Goal: Information Seeking & Learning: Learn about a topic

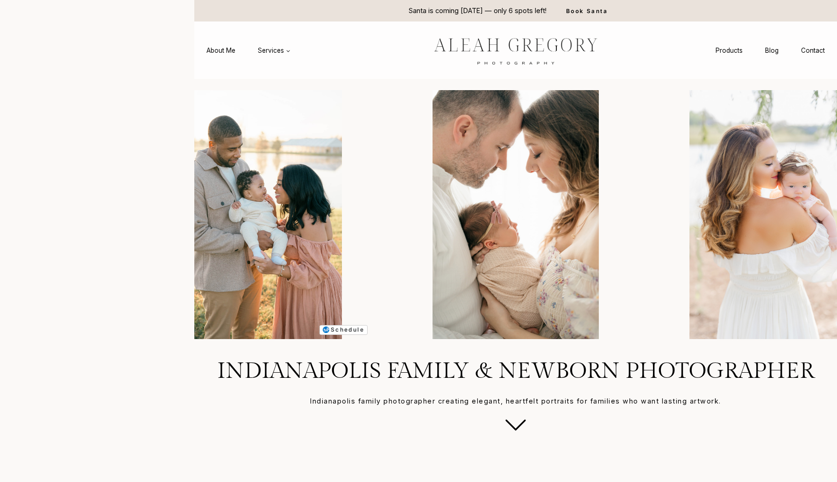
drag, startPoint x: 160, startPoint y: 113, endPoint x: 247, endPoint y: 113, distance: 87.8
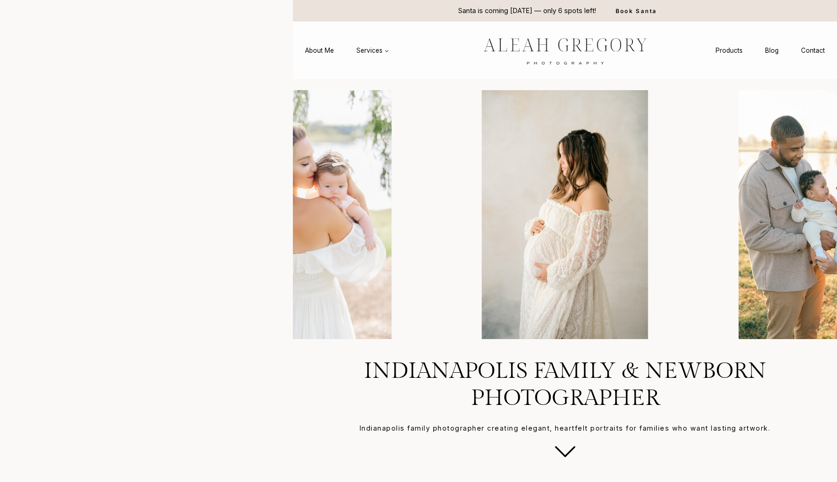
drag, startPoint x: 160, startPoint y: 145, endPoint x: 285, endPoint y: 141, distance: 124.8
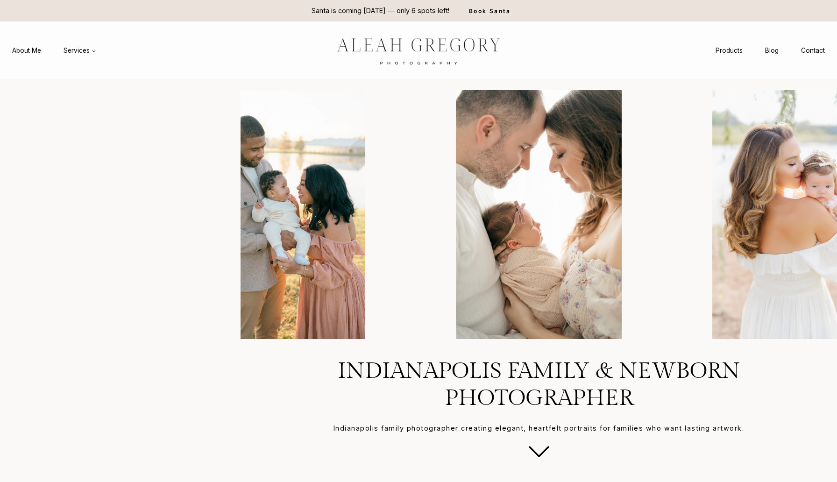
drag, startPoint x: 162, startPoint y: 94, endPoint x: 234, endPoint y: 92, distance: 72.4
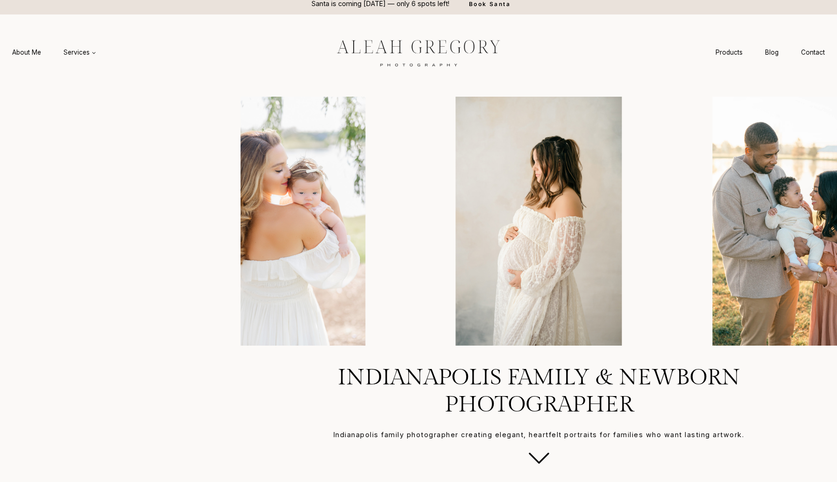
scroll to position [14, 0]
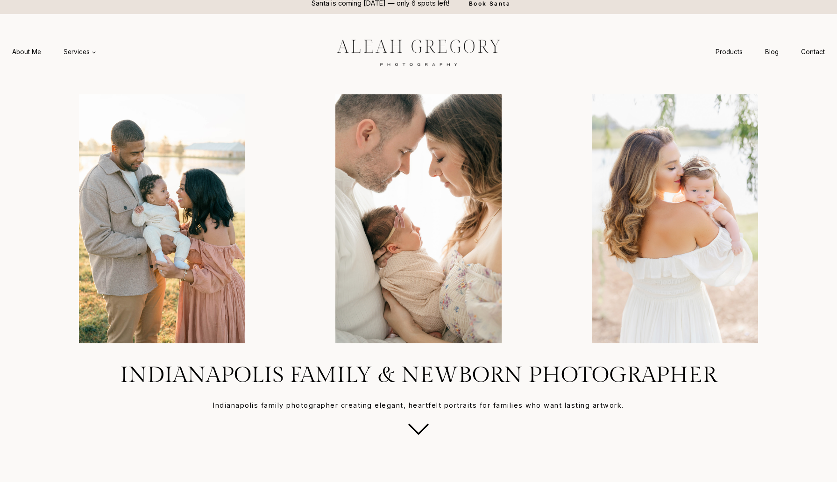
scroll to position [0, 0]
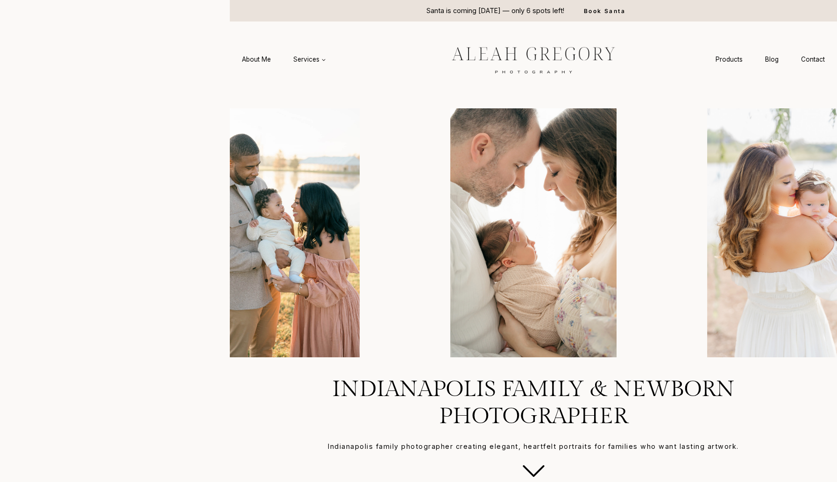
drag, startPoint x: 161, startPoint y: 82, endPoint x: 283, endPoint y: 78, distance: 121.9
click at [0, 0] on headings-map at bounding box center [0, 0] width 0 height 0
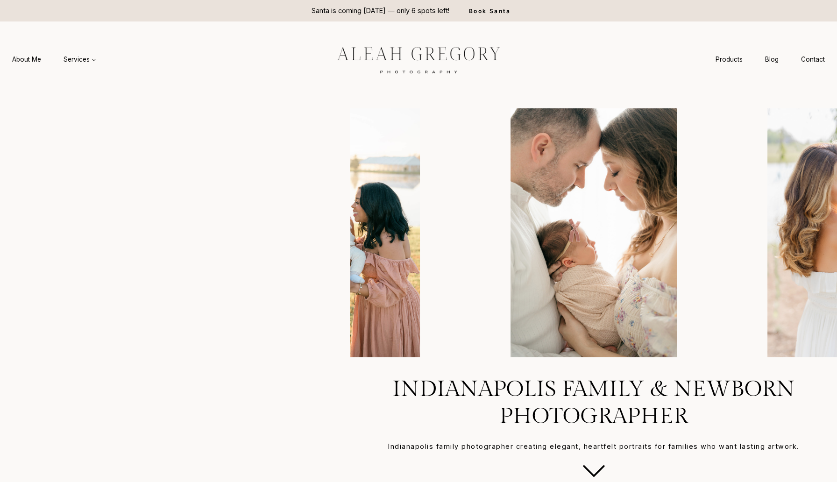
drag, startPoint x: 161, startPoint y: 109, endPoint x: 343, endPoint y: 99, distance: 182.4
click at [0, 0] on headings-map at bounding box center [0, 0] width 0 height 0
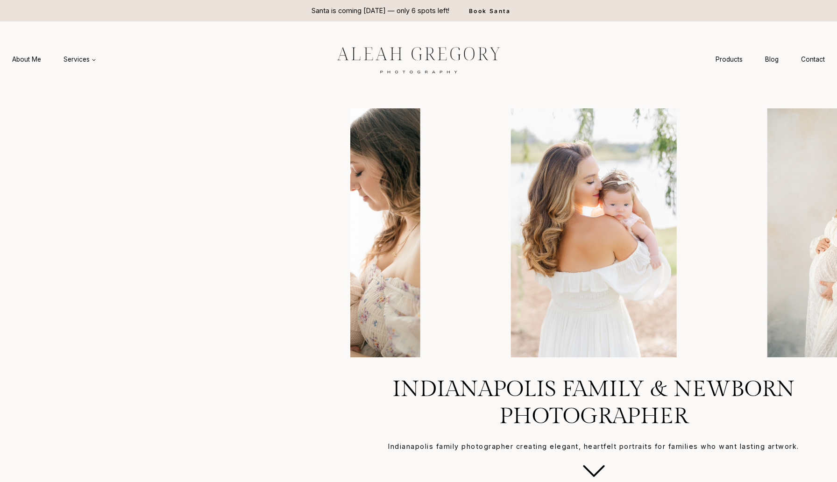
click at [0, 0] on headings-map at bounding box center [0, 0] width 0 height 0
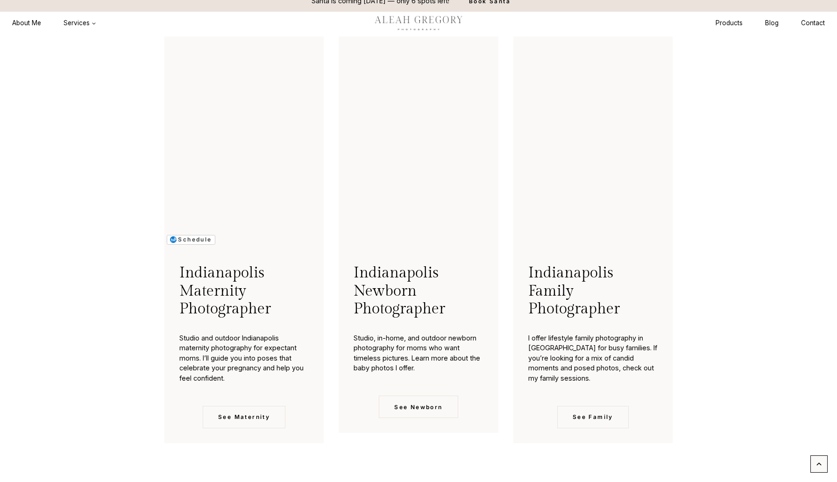
scroll to position [2106, 0]
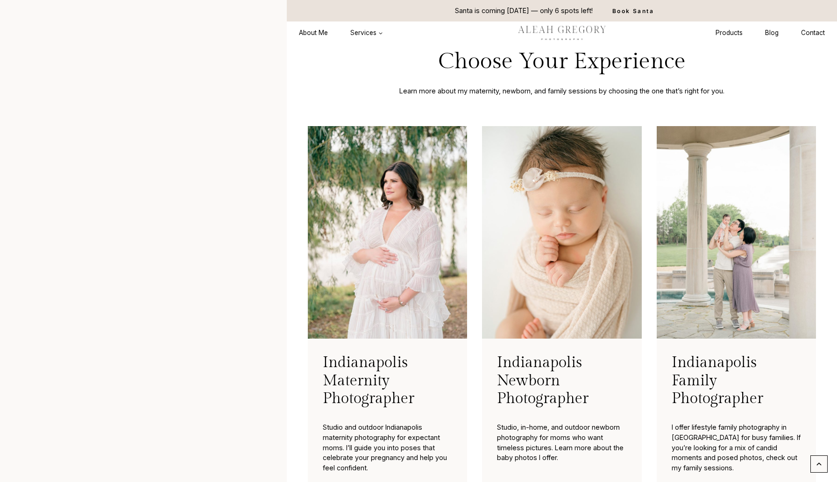
drag, startPoint x: 162, startPoint y: 143, endPoint x: 280, endPoint y: 145, distance: 118.6
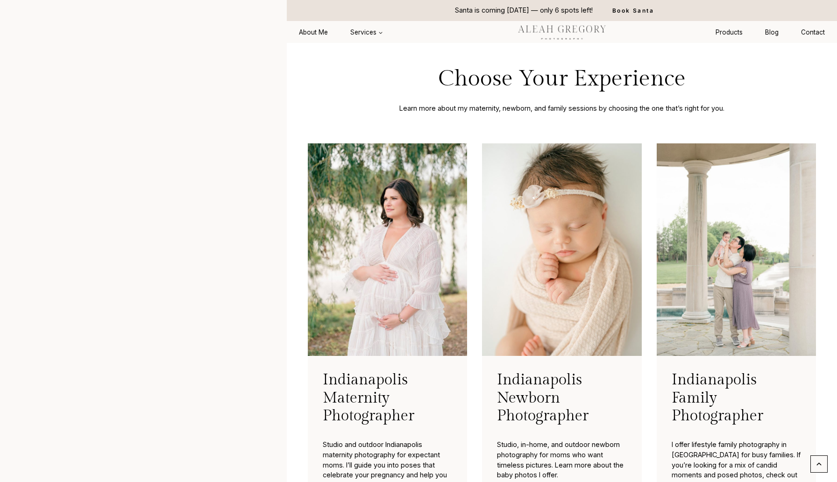
scroll to position [2089, 0]
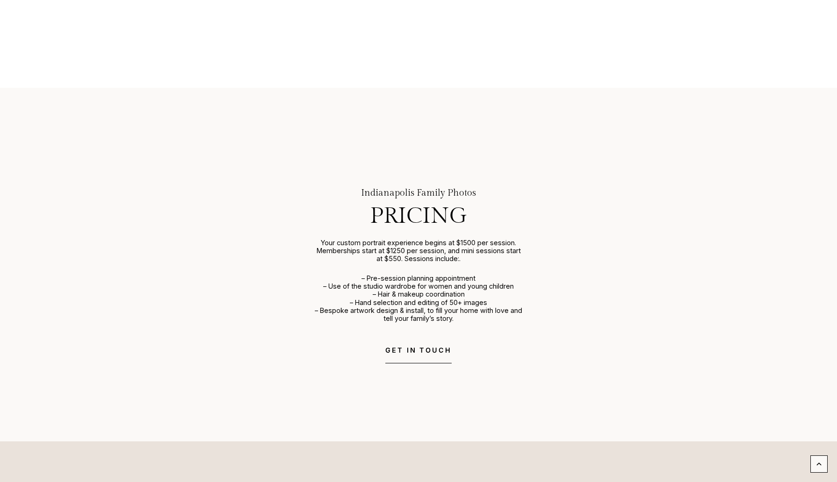
scroll to position [3946, 0]
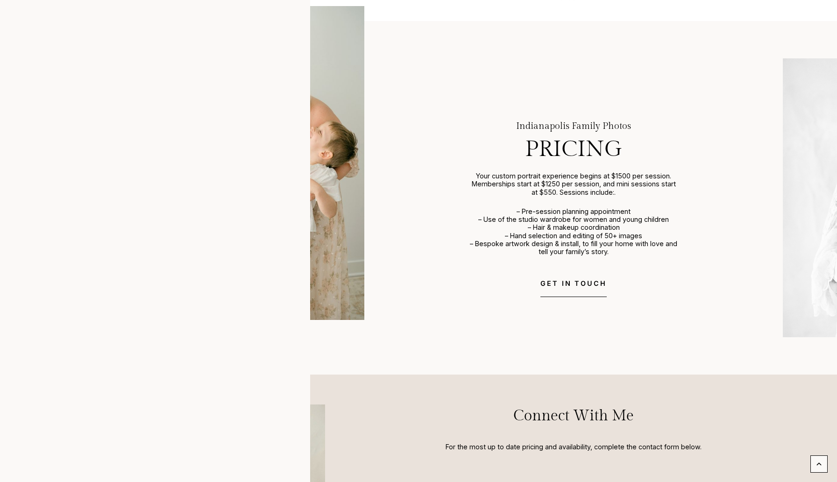
drag, startPoint x: 160, startPoint y: 77, endPoint x: 302, endPoint y: 83, distance: 142.0
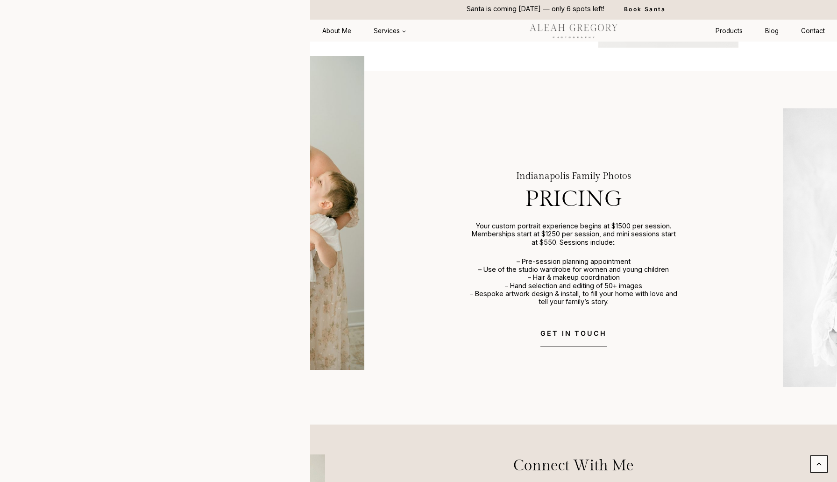
scroll to position [3904, 0]
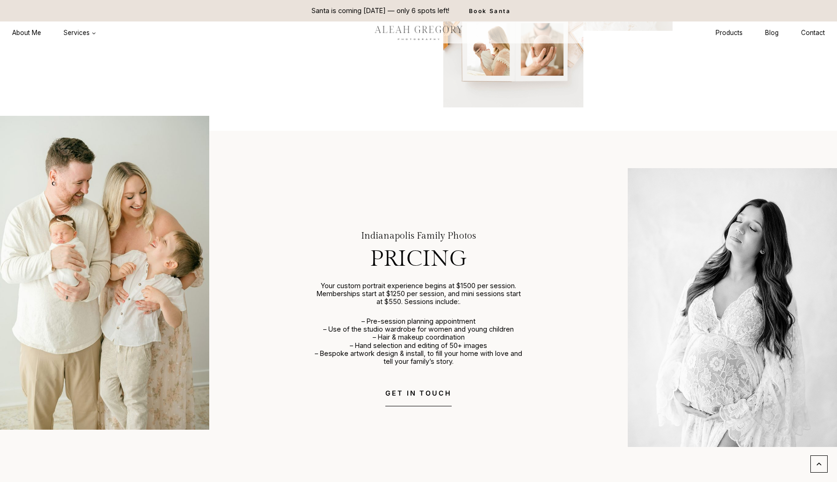
scroll to position [3724, 0]
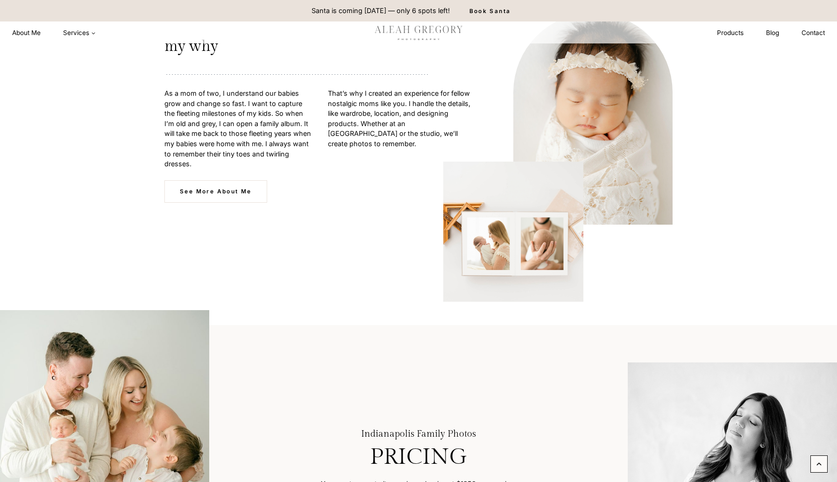
scroll to position [4111, 0]
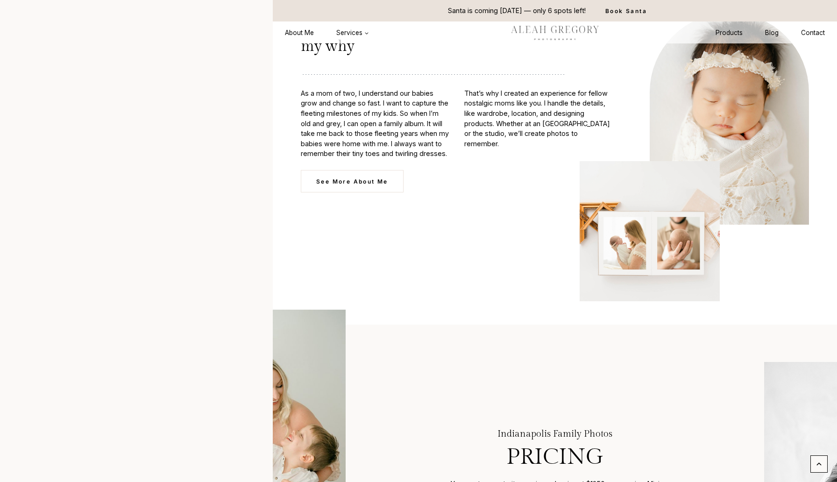
drag, startPoint x: 161, startPoint y: 159, endPoint x: 265, endPoint y: 157, distance: 104.6
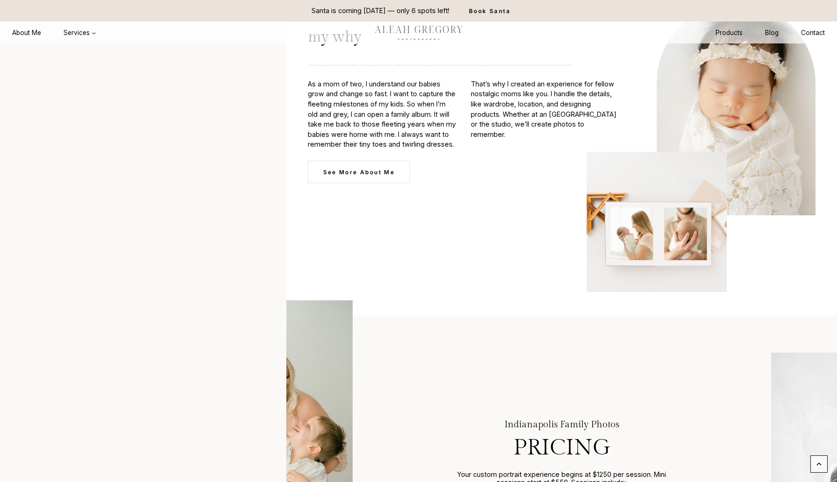
drag, startPoint x: 162, startPoint y: 201, endPoint x: 280, endPoint y: 201, distance: 118.1
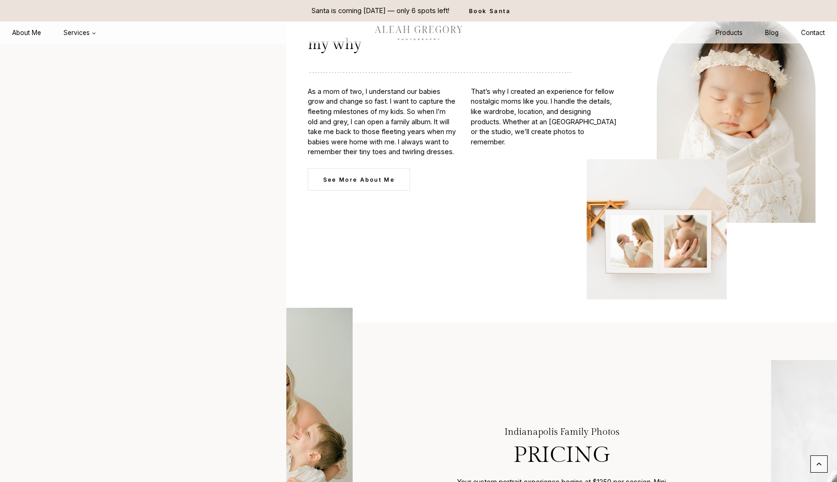
scroll to position [4104, 0]
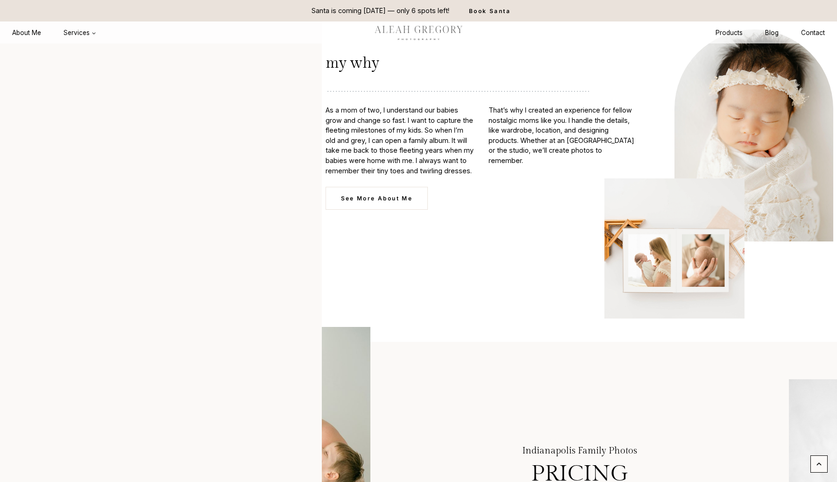
drag, startPoint x: 162, startPoint y: 155, endPoint x: 315, endPoint y: 154, distance: 153.6
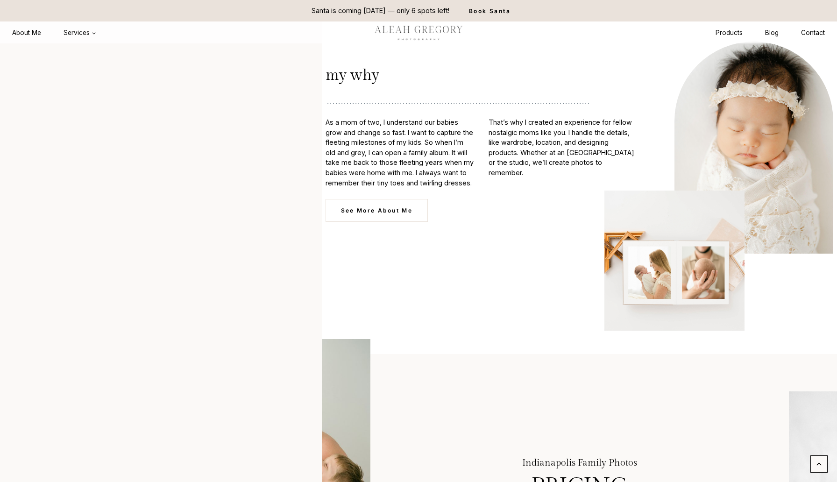
scroll to position [4101, 0]
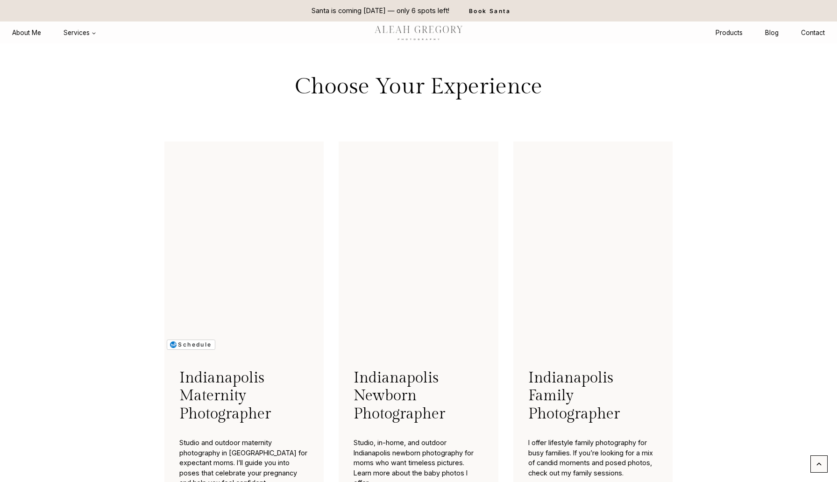
scroll to position [2079, 0]
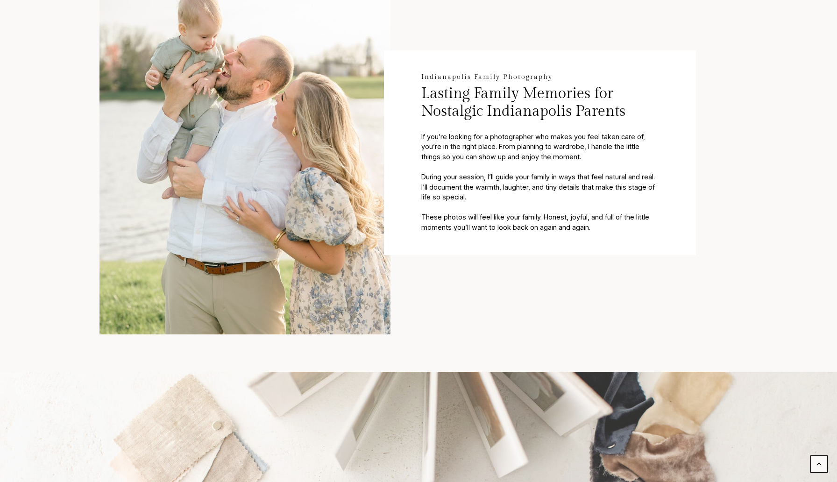
scroll to position [550, 0]
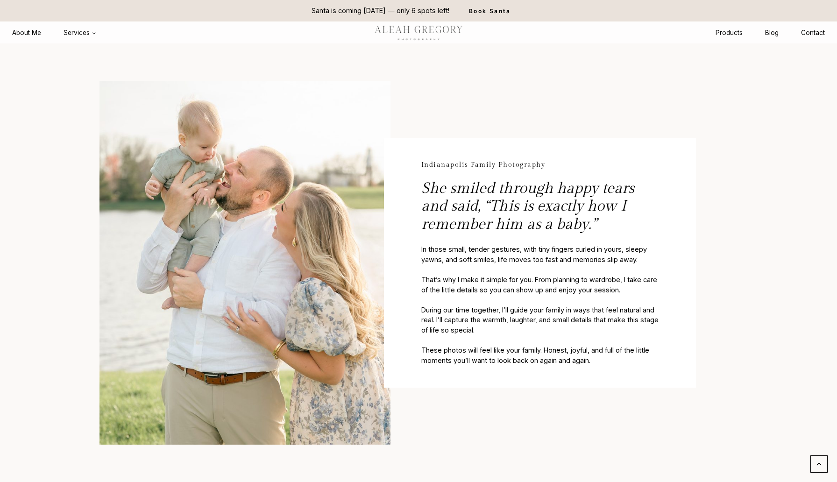
scroll to position [439, 0]
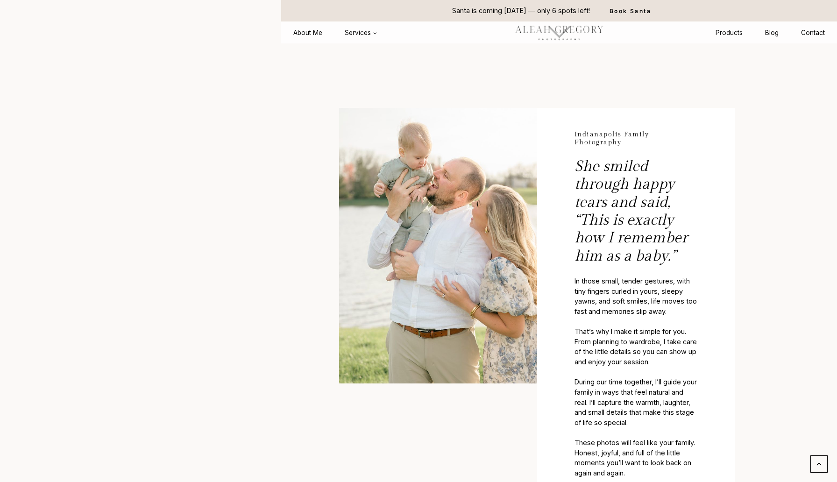
drag, startPoint x: 162, startPoint y: 109, endPoint x: 275, endPoint y: 117, distance: 113.3
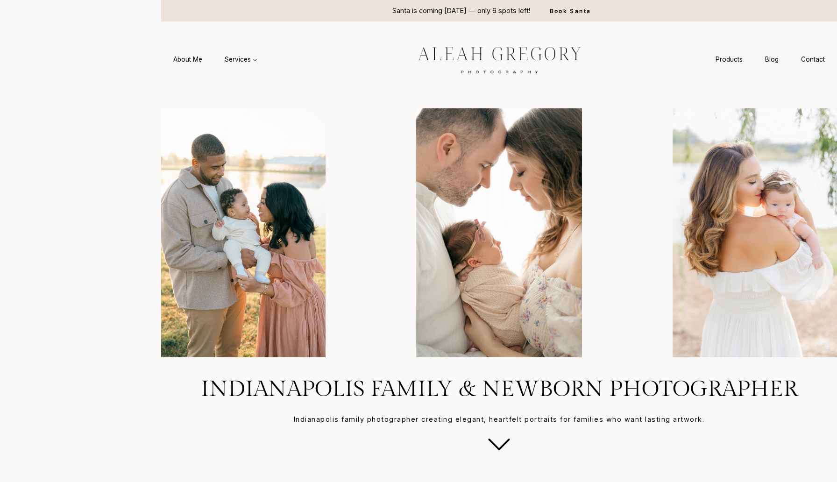
drag, startPoint x: 162, startPoint y: 215, endPoint x: 155, endPoint y: 219, distance: 7.7
click at [0, 0] on headings-map at bounding box center [0, 0] width 0 height 0
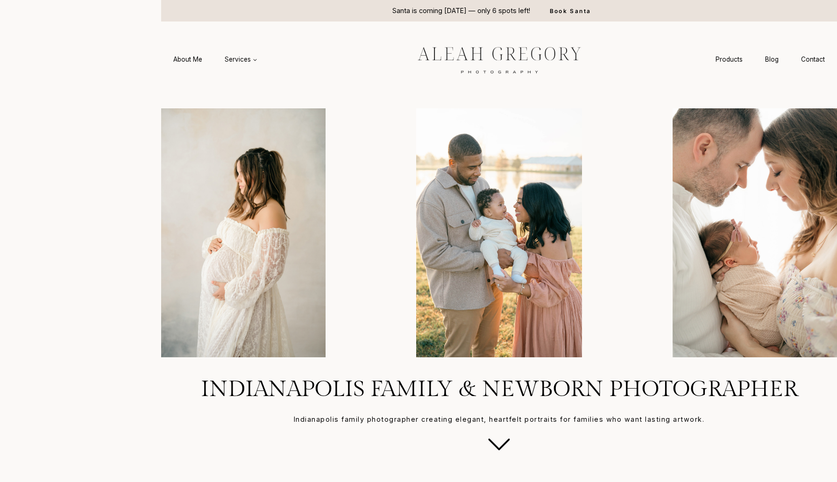
click at [0, 0] on headings-map at bounding box center [0, 0] width 0 height 0
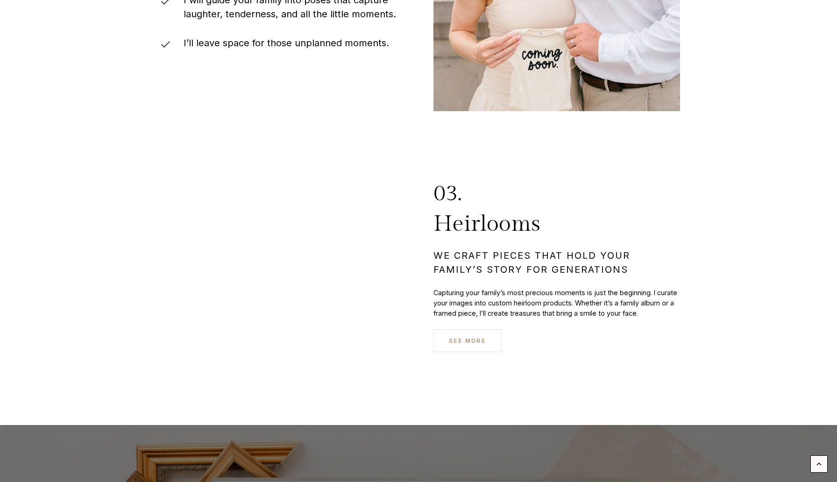
scroll to position [3385, 0]
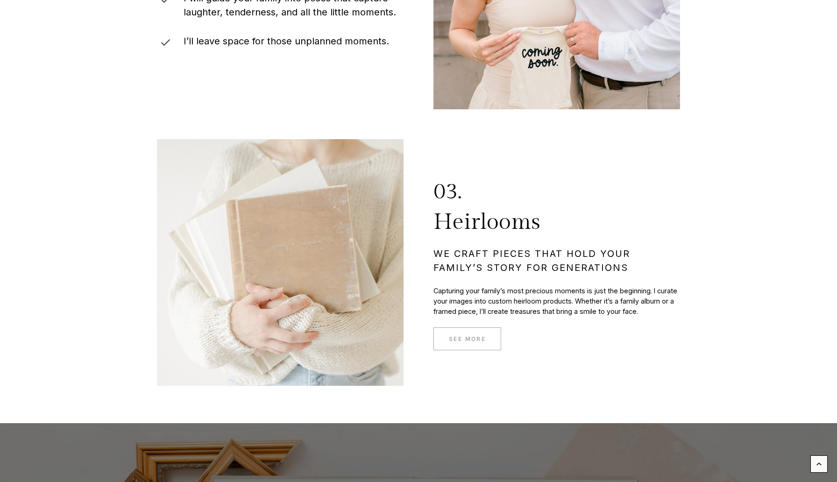
click at [476, 340] on span "SEE MORE" at bounding box center [467, 338] width 37 height 9
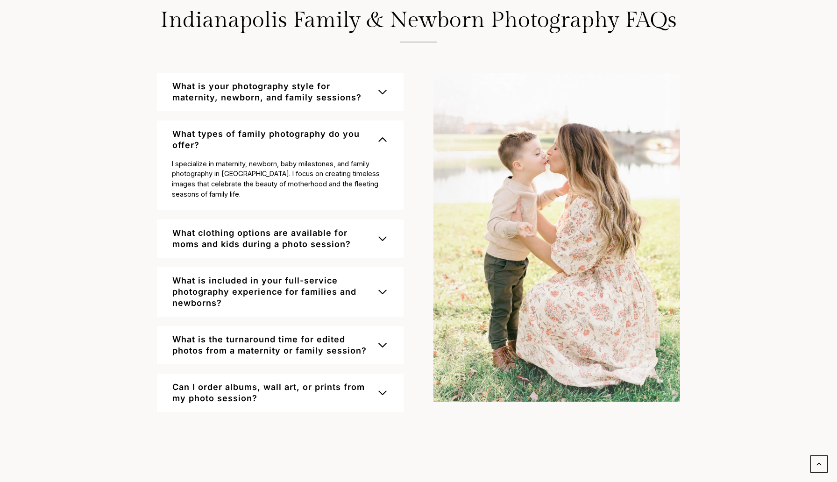
scroll to position [6223, 0]
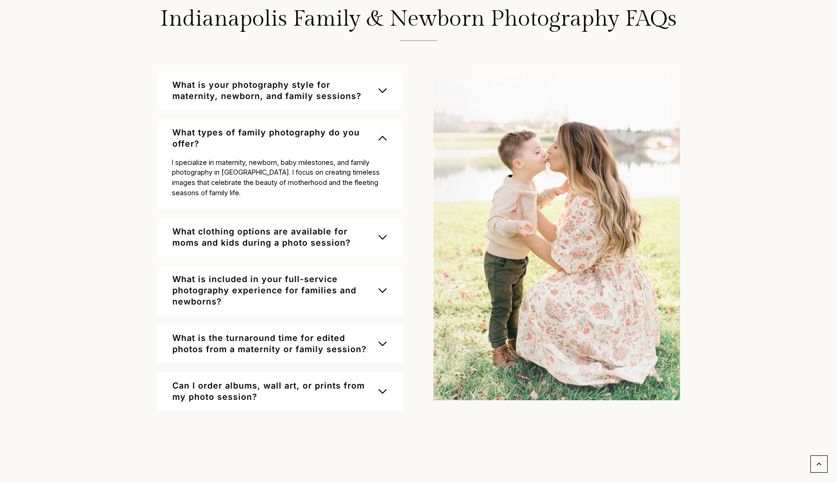
click at [379, 141] on span "button" at bounding box center [382, 138] width 11 height 11
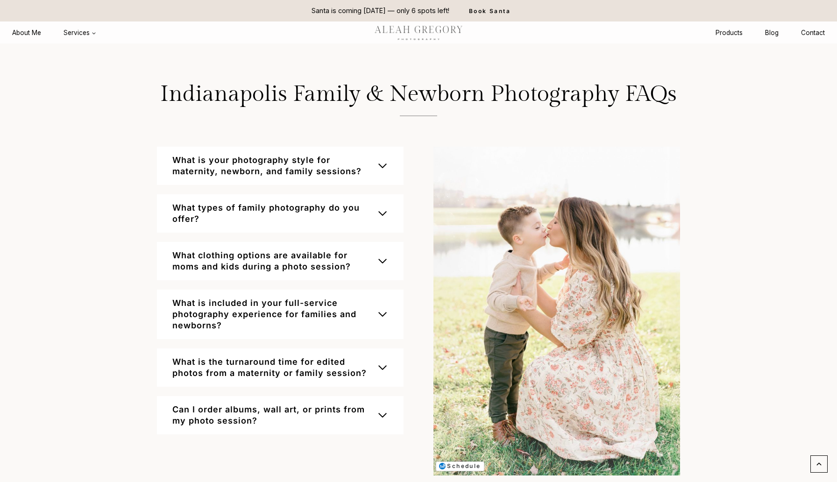
scroll to position [6131, 0]
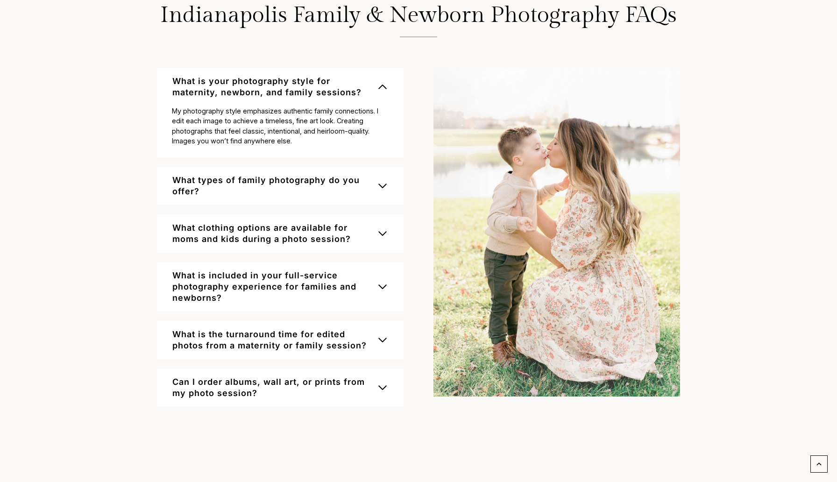
scroll to position [6097, 0]
click at [381, 182] on span "button" at bounding box center [382, 184] width 11 height 11
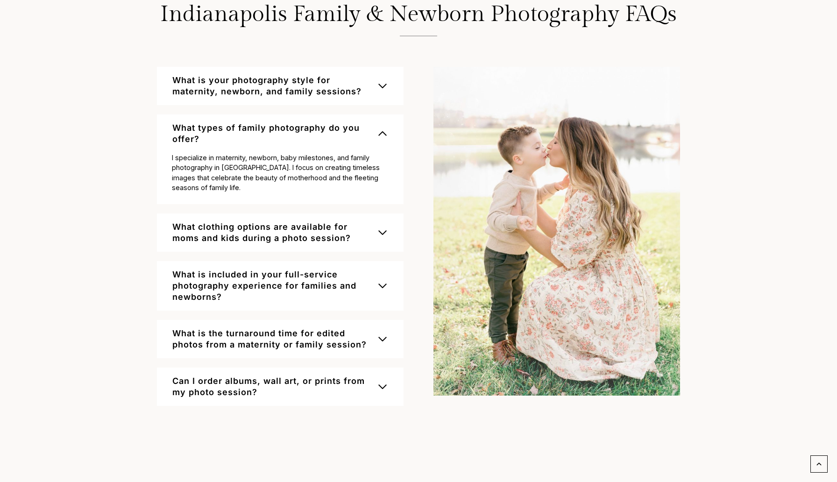
scroll to position [6093, 0]
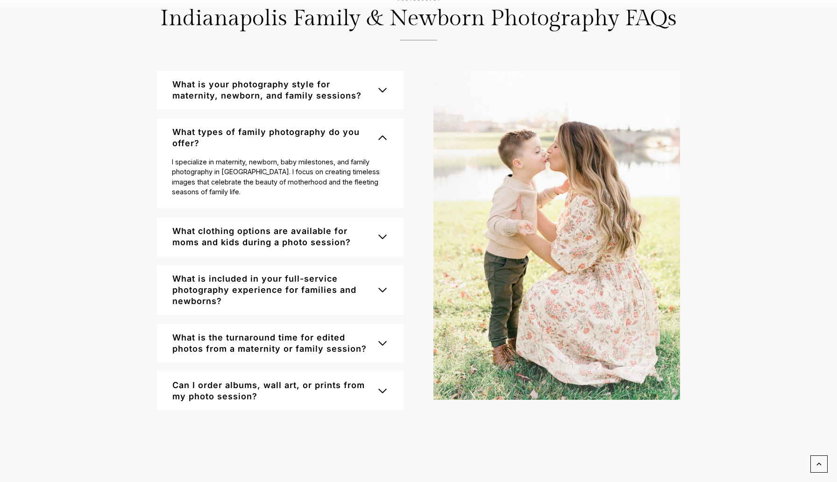
click at [376, 231] on span "What clothing options are available for moms and kids during a photo session?" at bounding box center [274, 237] width 205 height 22
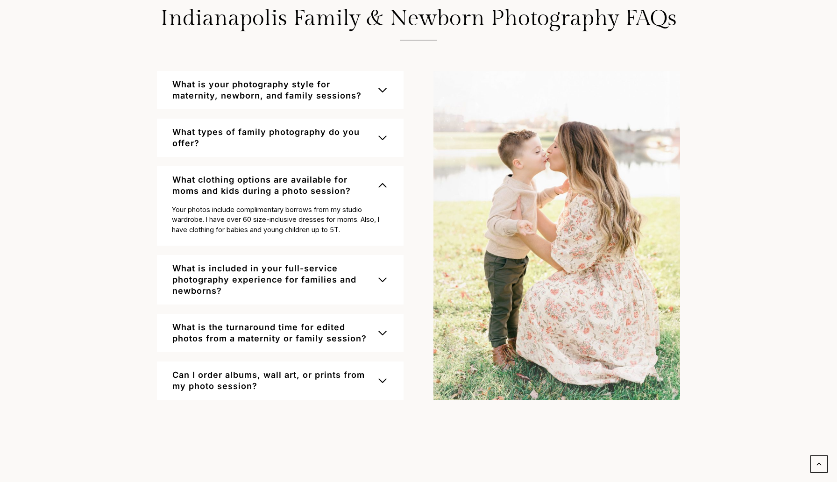
scroll to position [6104, 0]
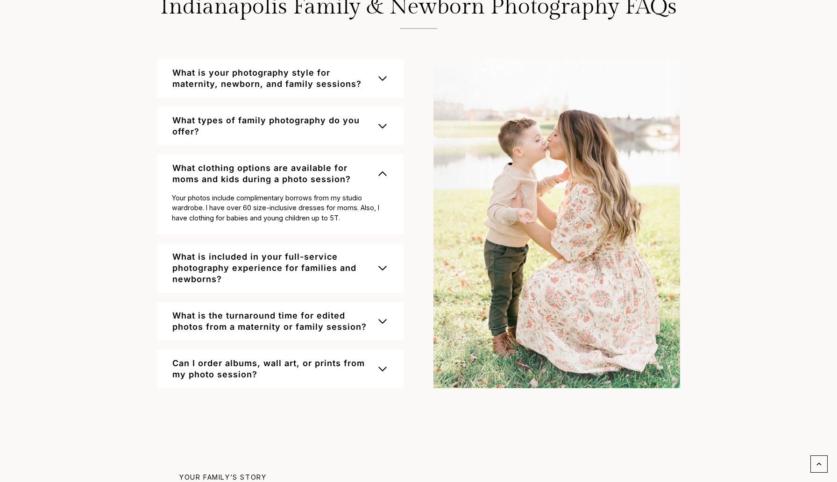
click at [286, 276] on span "What is included in your full-service photography experience for families and n…" at bounding box center [272, 268] width 200 height 34
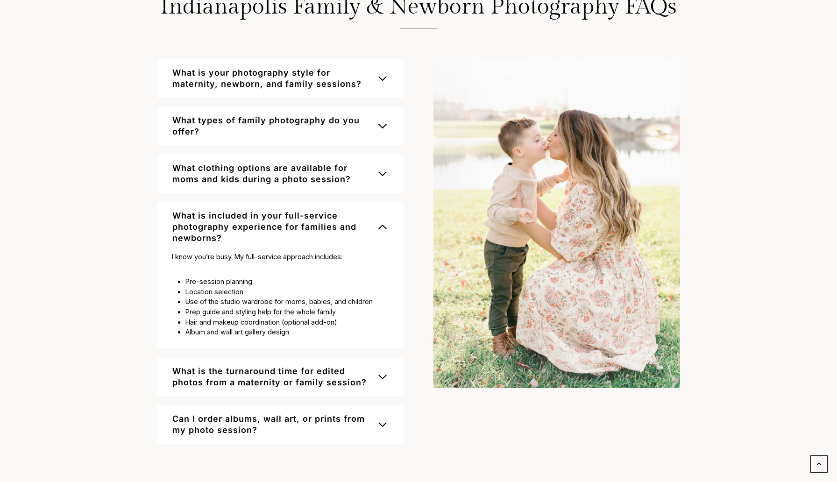
scroll to position [6136, 0]
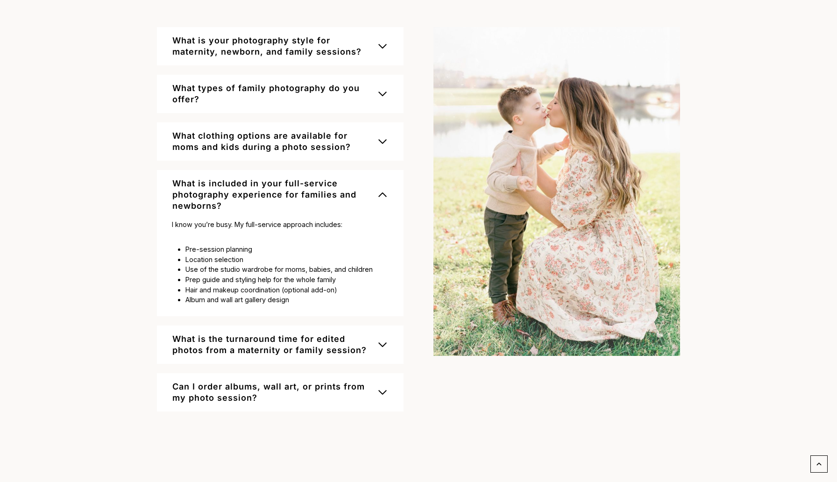
click at [257, 338] on span "What is the turnaround time for edited photos from a maternity or family sessio…" at bounding box center [272, 344] width 200 height 22
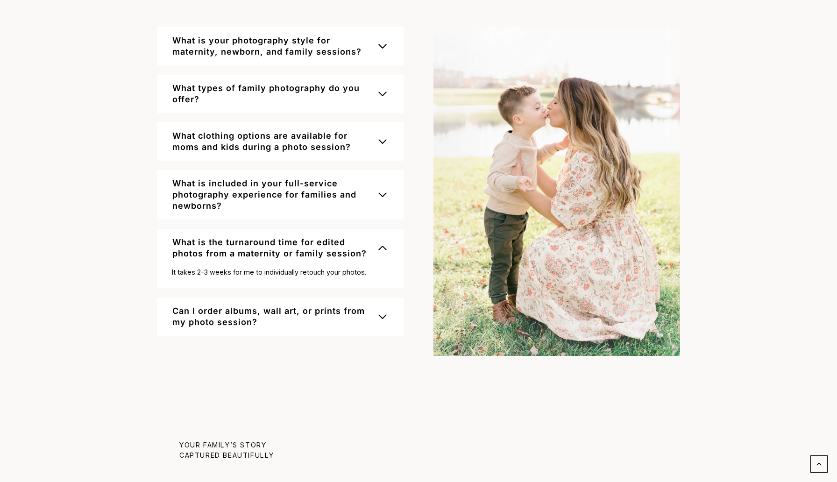
click at [242, 310] on span "Can I order albums, wall art, or prints from my photo session?" at bounding box center [272, 316] width 200 height 22
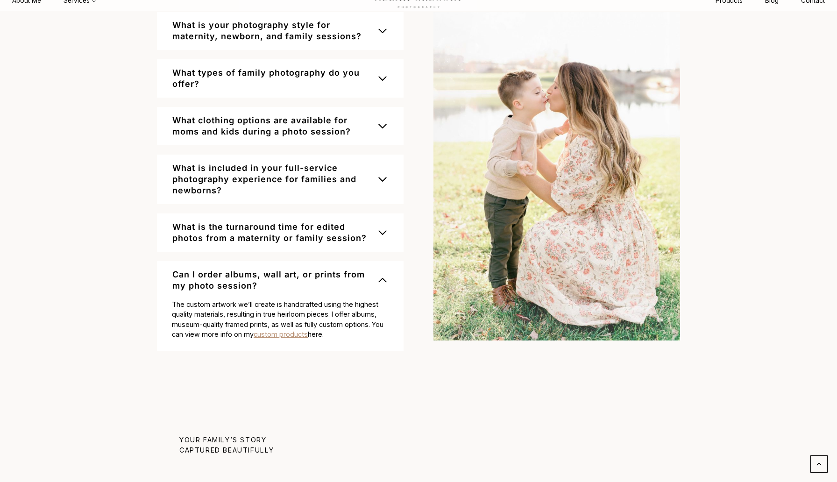
scroll to position [6151, 0]
click at [282, 332] on link "custom products" at bounding box center [281, 335] width 54 height 8
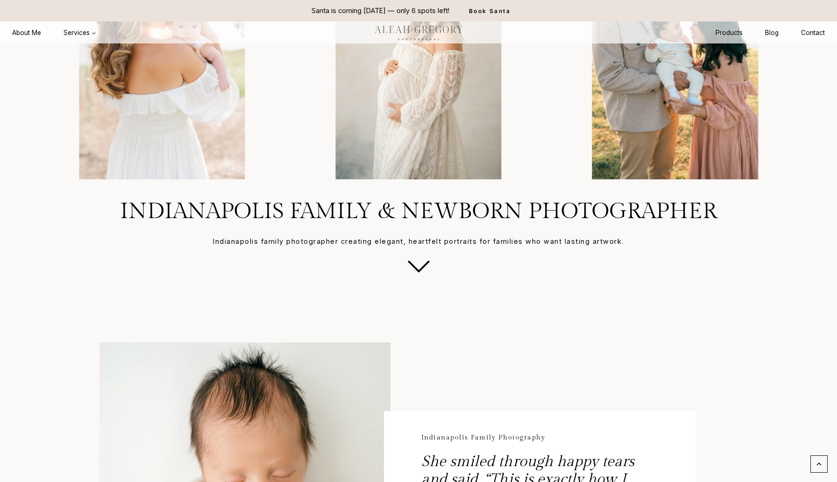
scroll to position [0, 0]
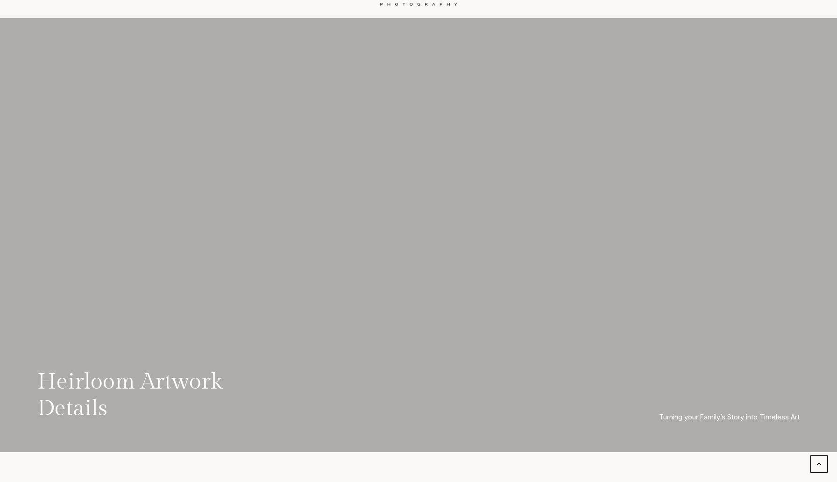
scroll to position [85, 0]
